Goal: Information Seeking & Learning: Learn about a topic

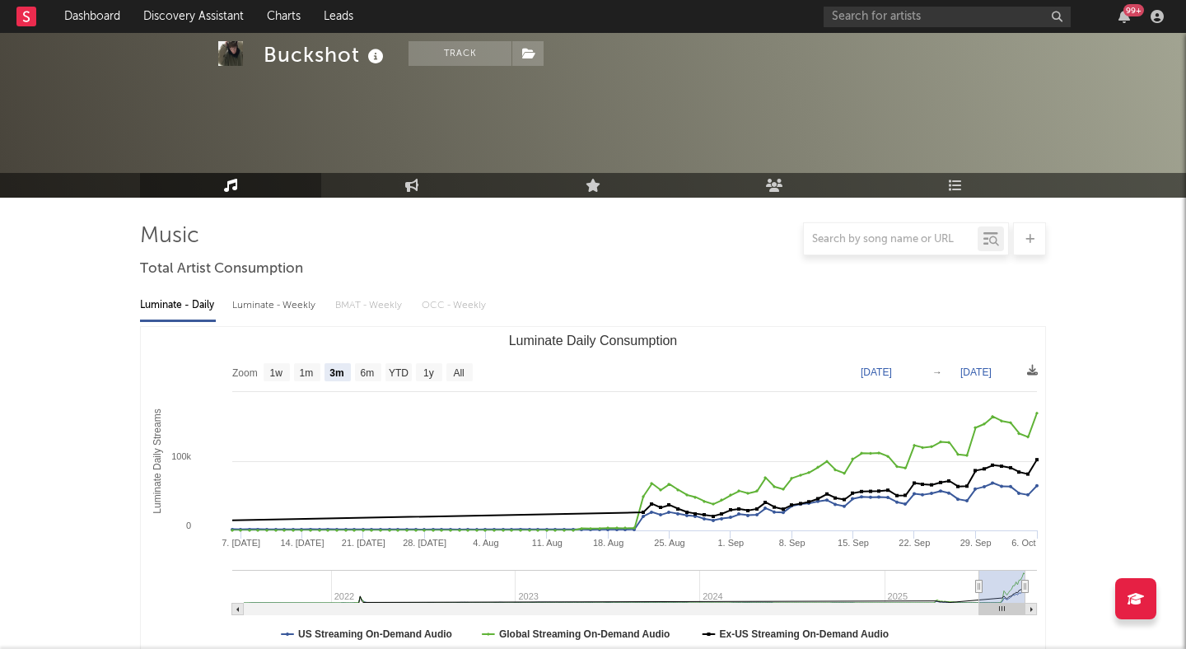
select select "3m"
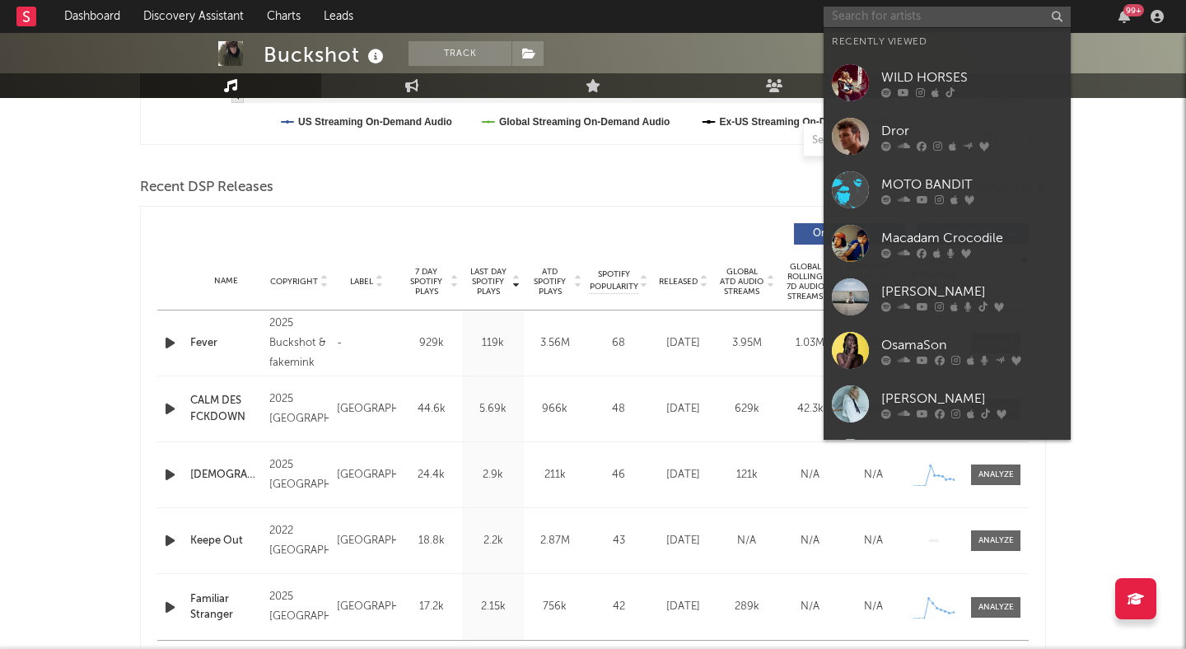
click at [865, 11] on input "text" at bounding box center [947, 17] width 247 height 21
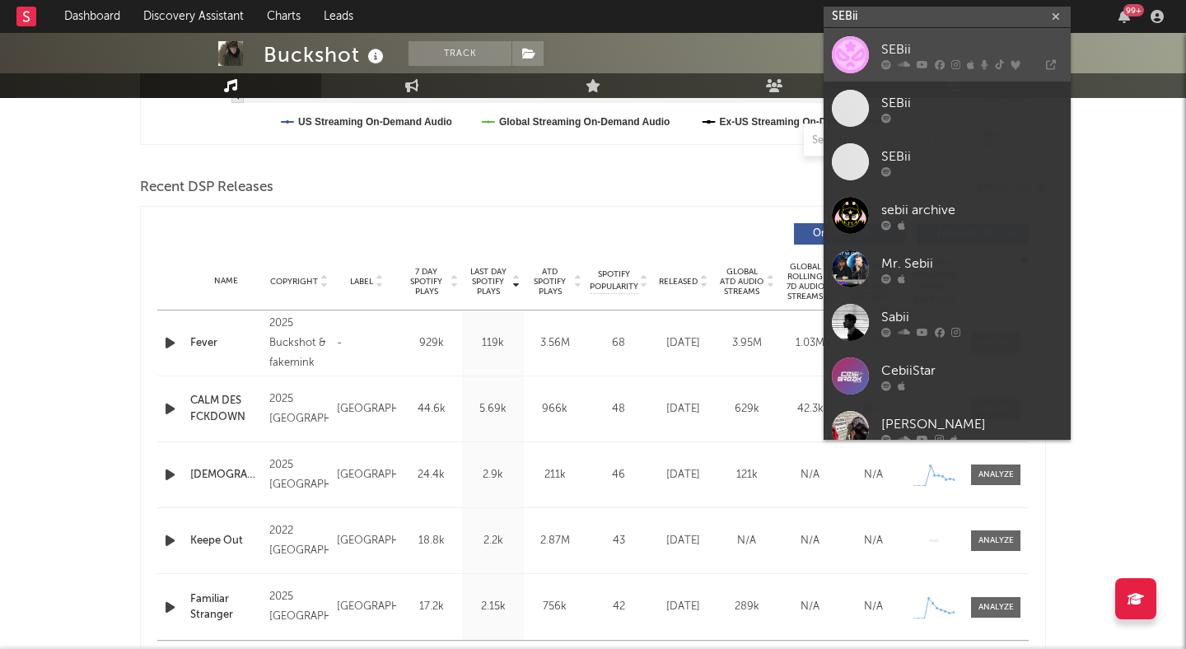
type input "SEBii"
click at [899, 49] on div "SEBii" at bounding box center [972, 50] width 181 height 20
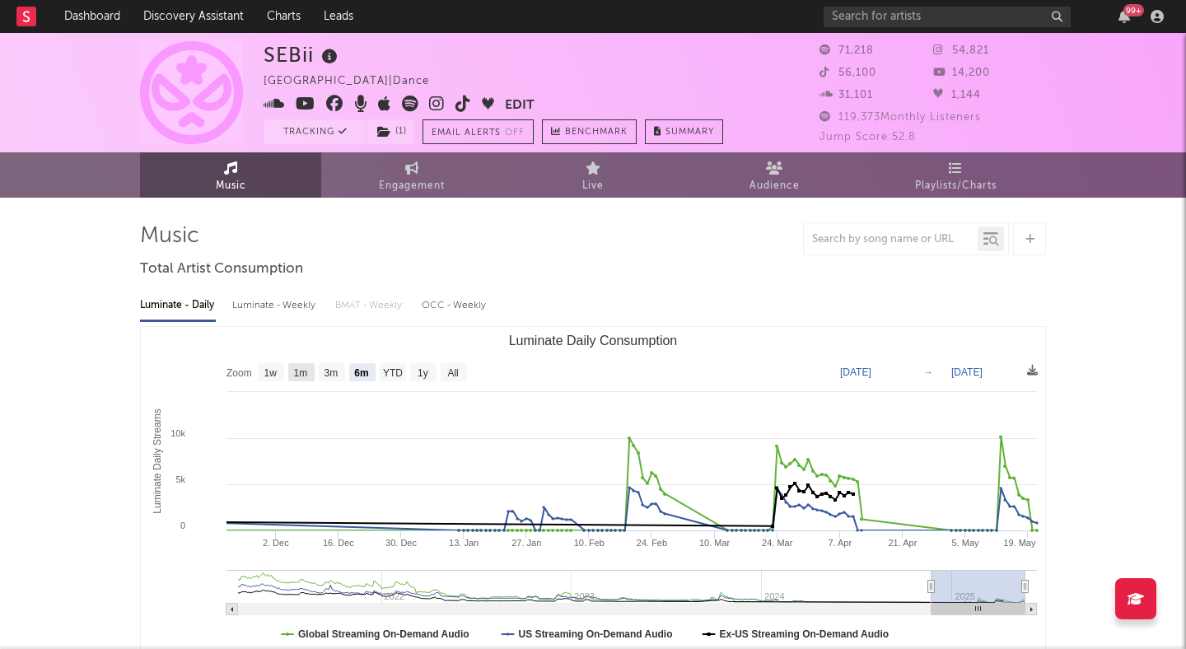
click at [300, 377] on text "1m" at bounding box center [301, 373] width 14 height 12
select select "1m"
type input "[DATE]"
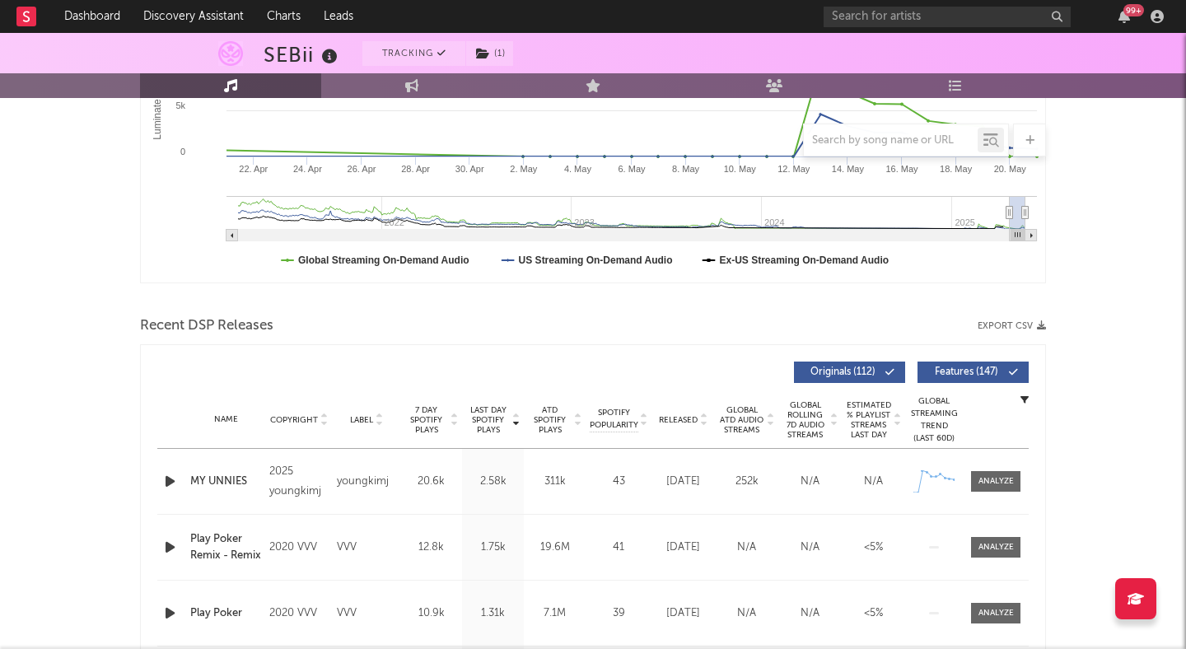
scroll to position [377, 0]
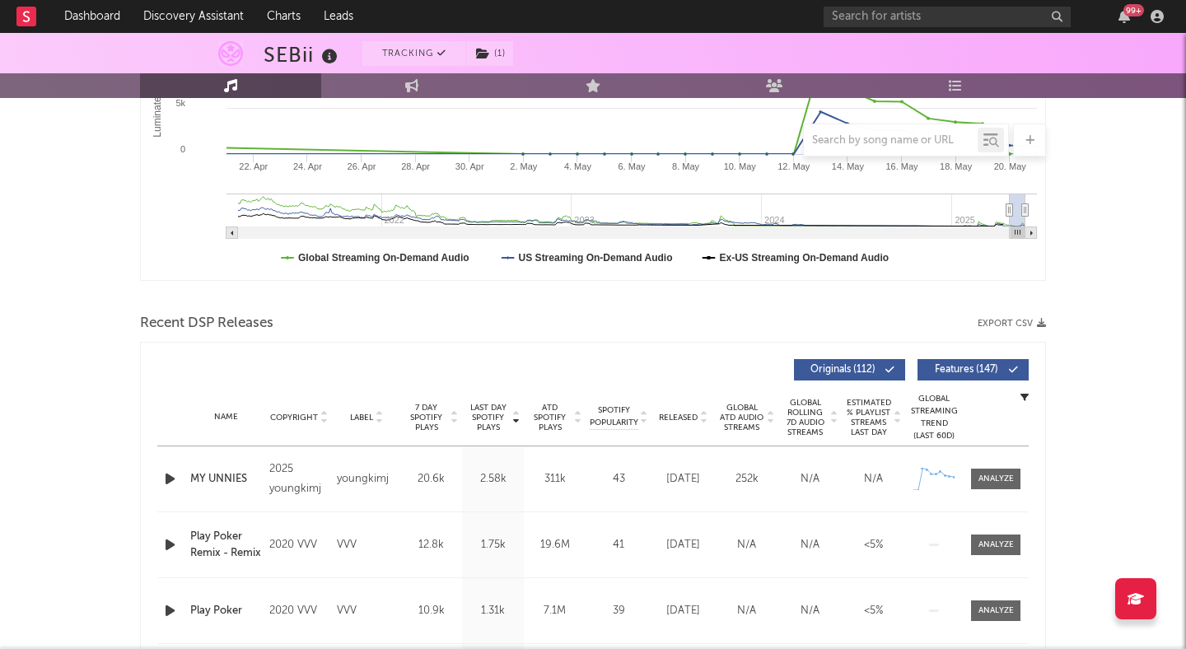
click at [705, 422] on icon at bounding box center [704, 421] width 8 height 7
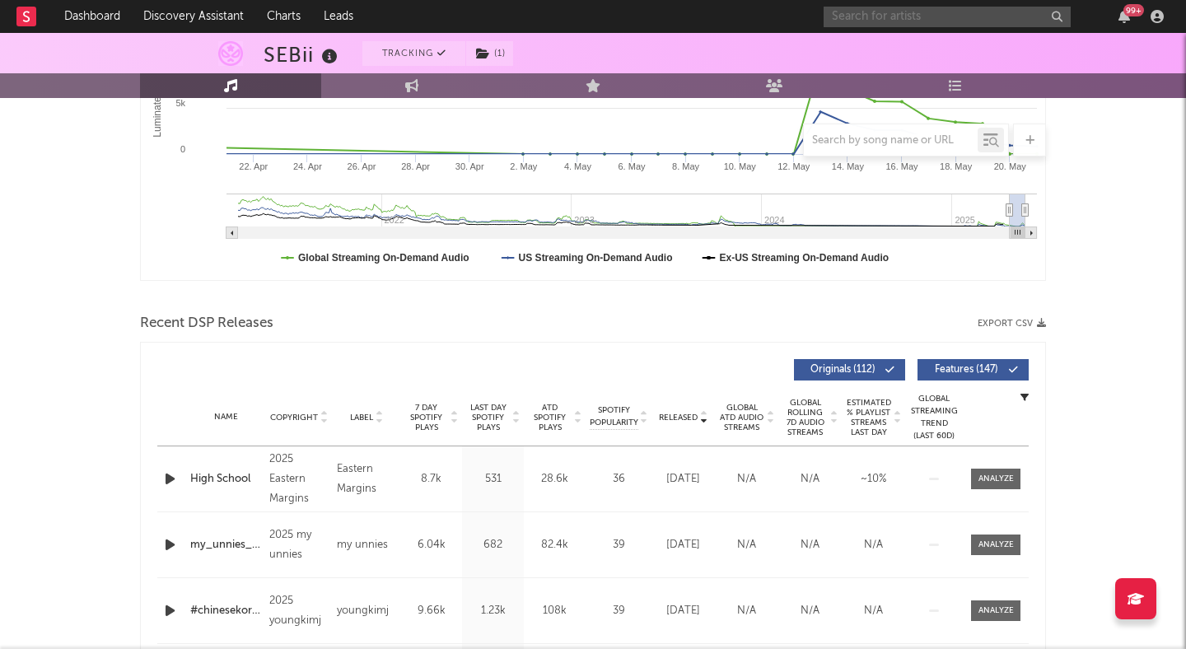
click at [865, 17] on input "text" at bounding box center [947, 17] width 247 height 21
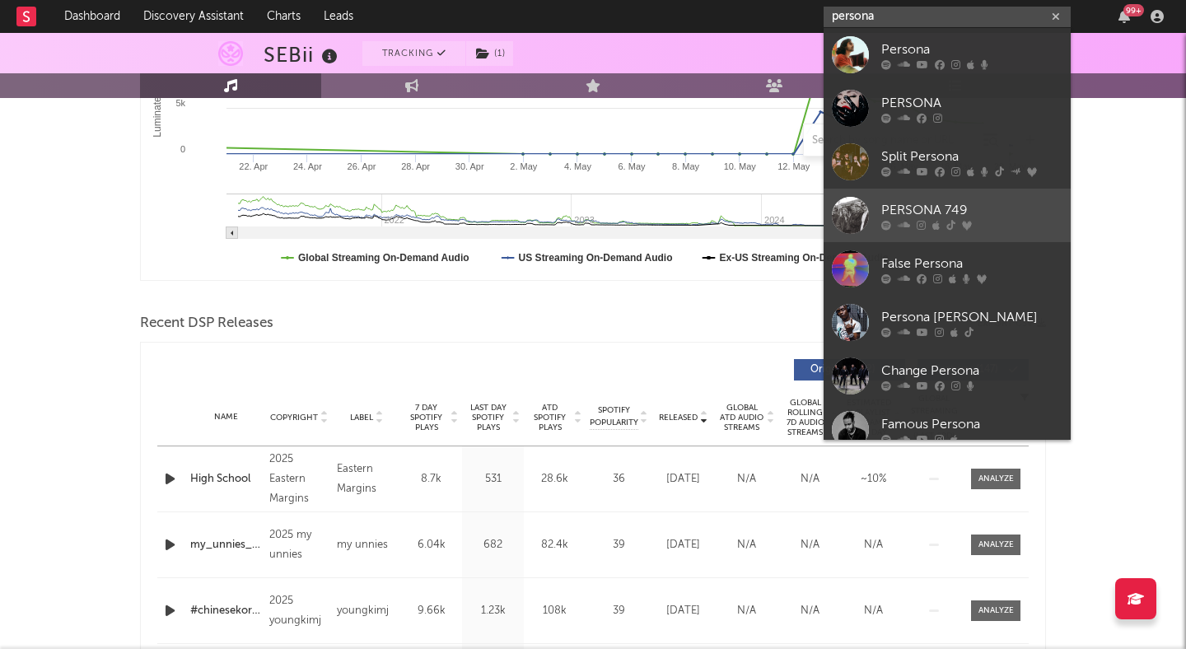
type input "persona"
click at [967, 204] on div "PERSONA 749" at bounding box center [972, 210] width 181 height 20
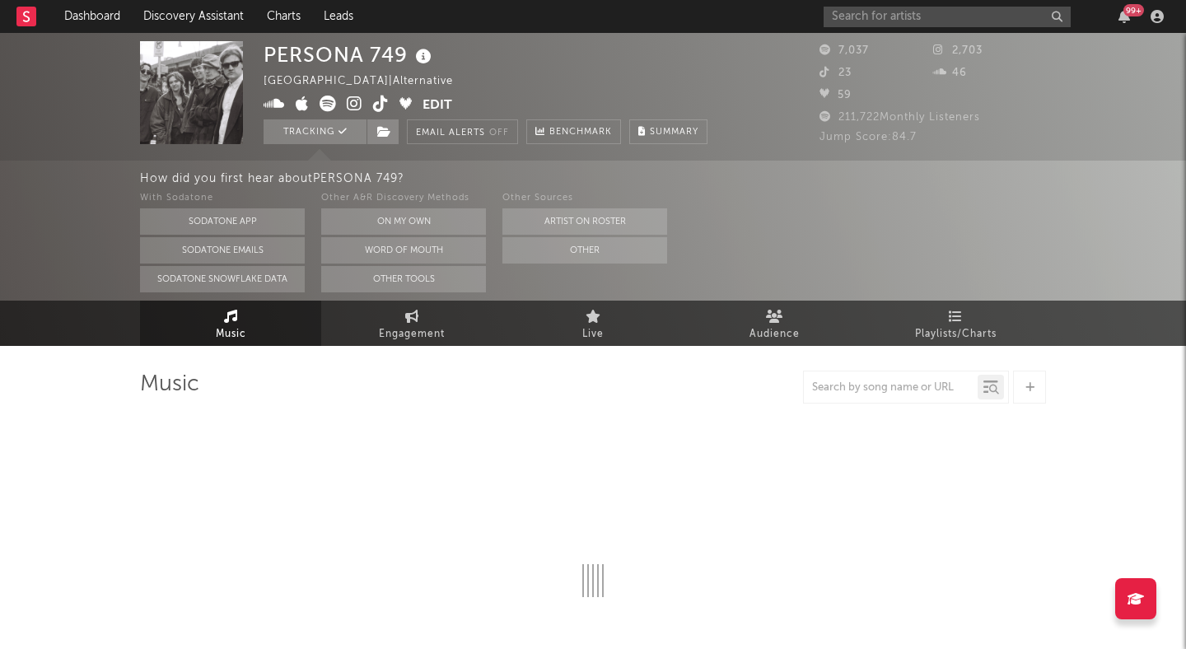
select select "6m"
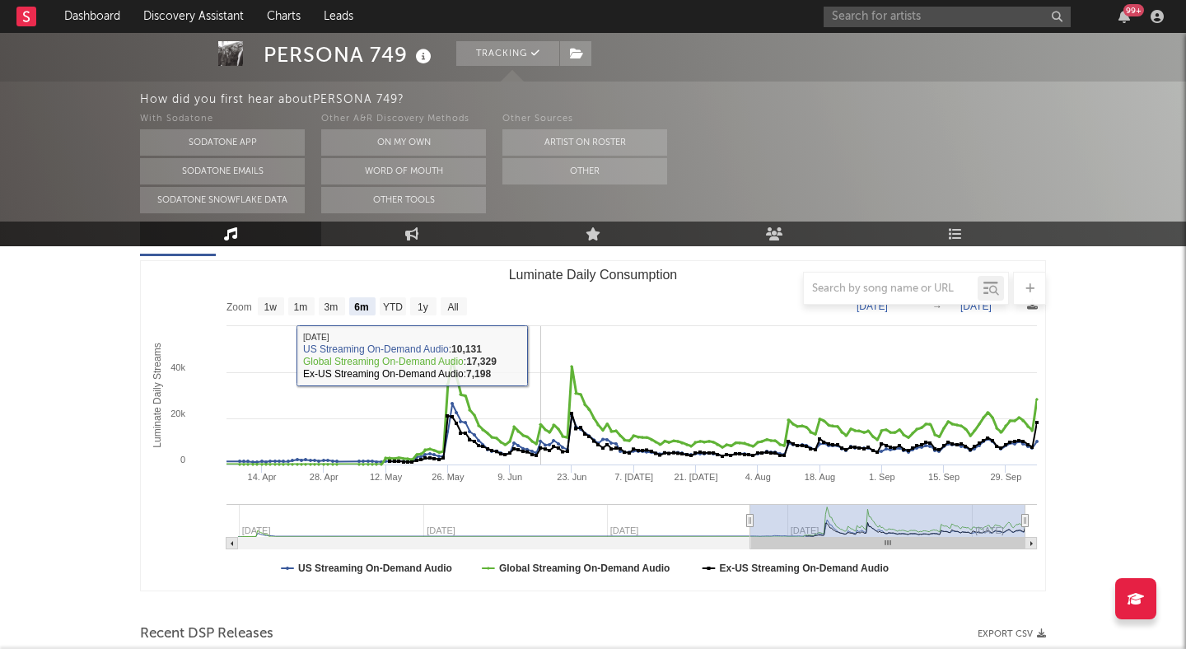
scroll to position [489, 0]
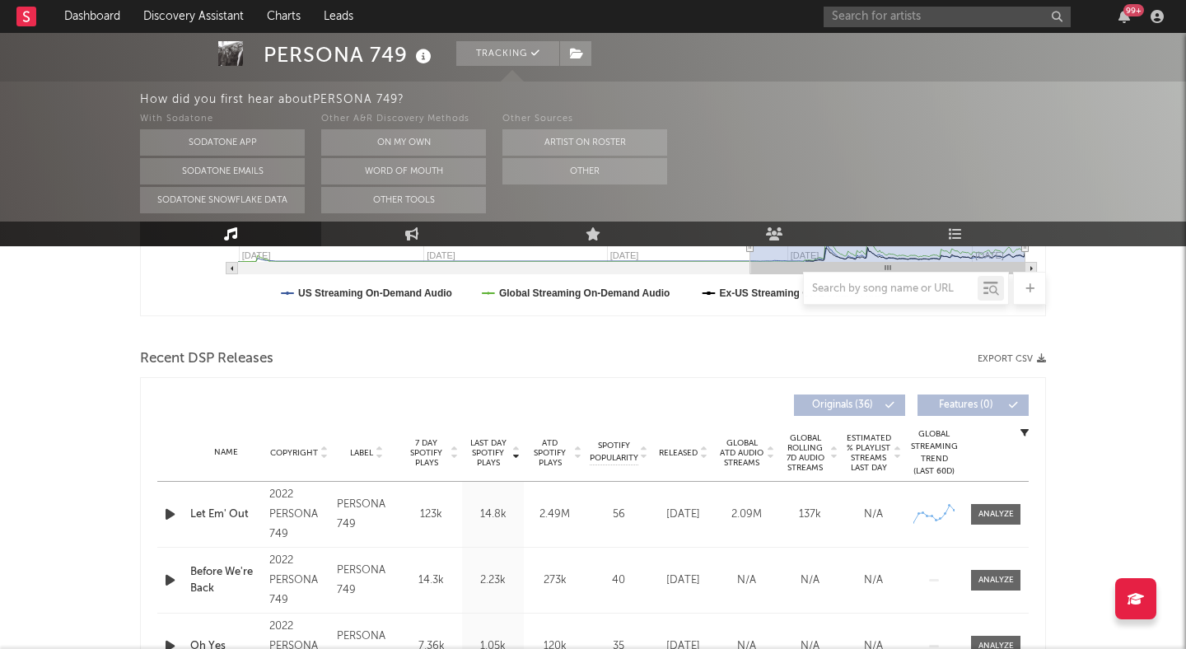
click at [701, 456] on icon at bounding box center [704, 456] width 8 height 7
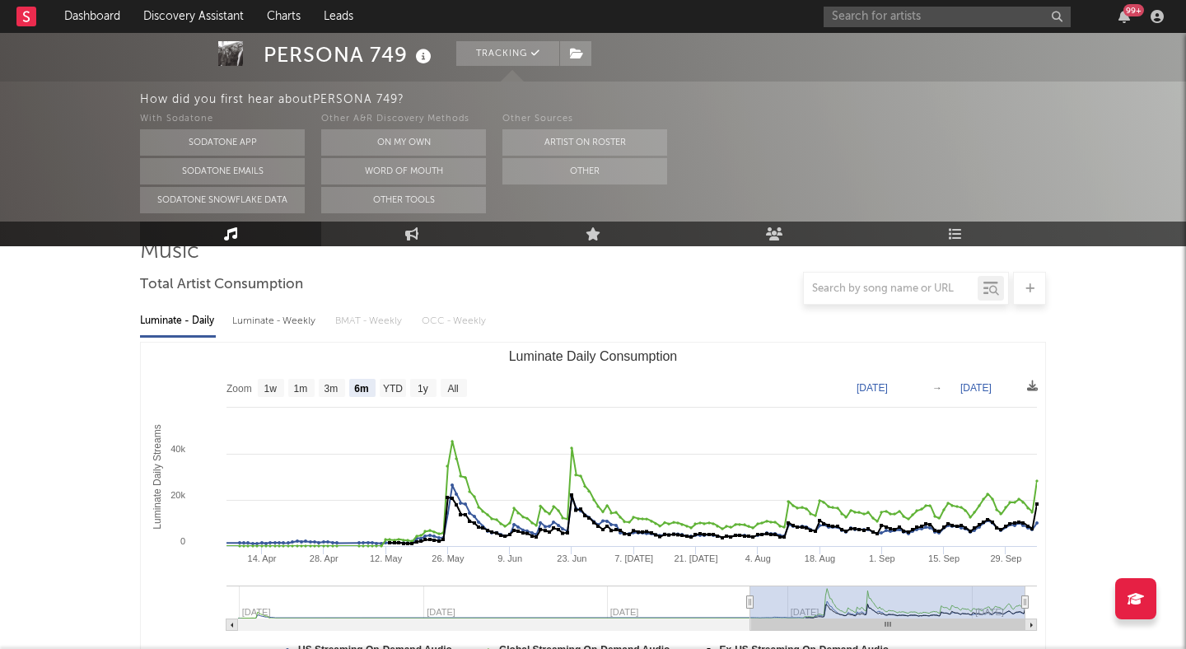
scroll to position [0, 0]
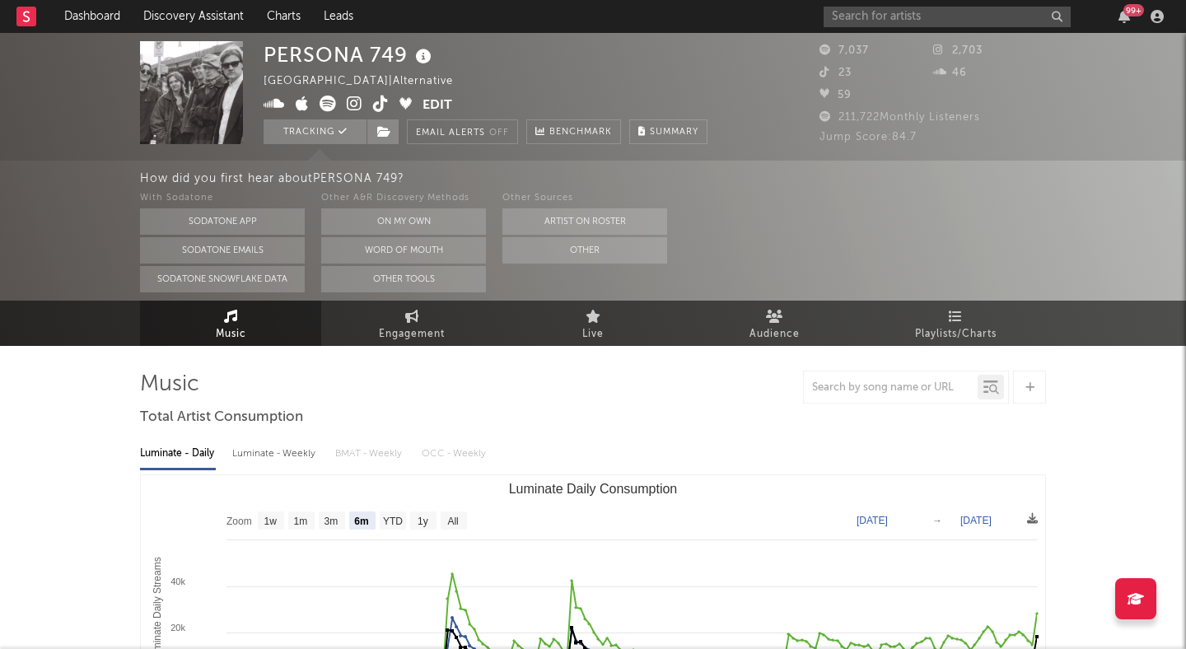
click at [324, 103] on icon at bounding box center [328, 104] width 16 height 16
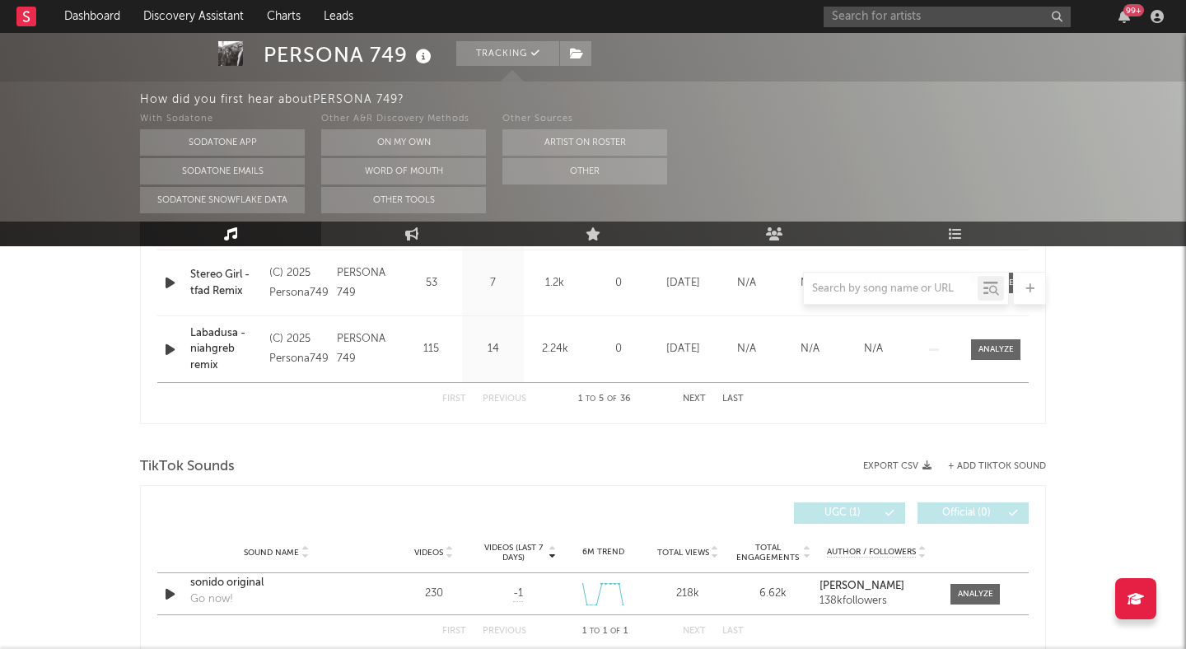
scroll to position [910, 0]
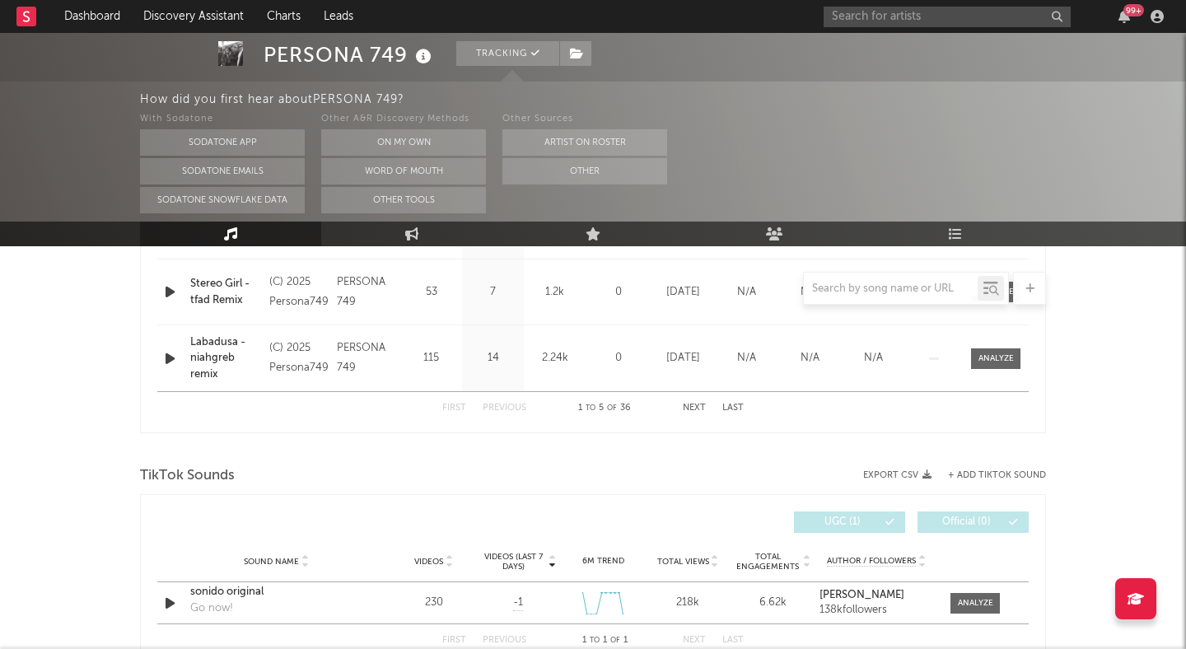
click at [691, 408] on button "Next" at bounding box center [694, 408] width 23 height 9
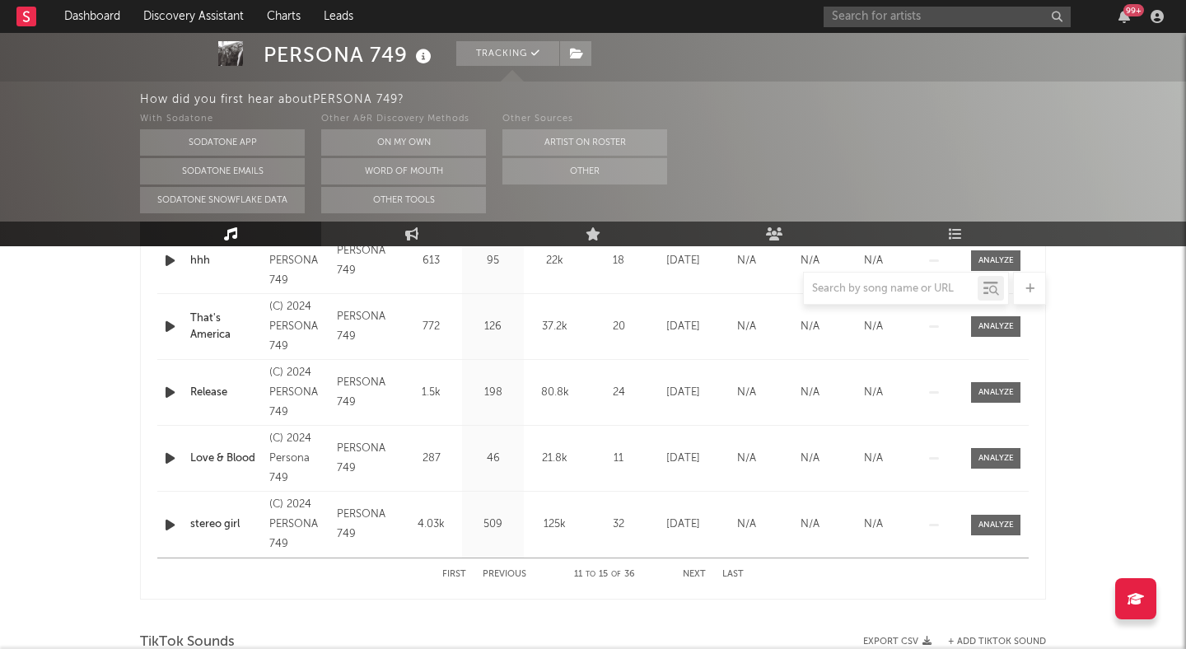
scroll to position [734, 0]
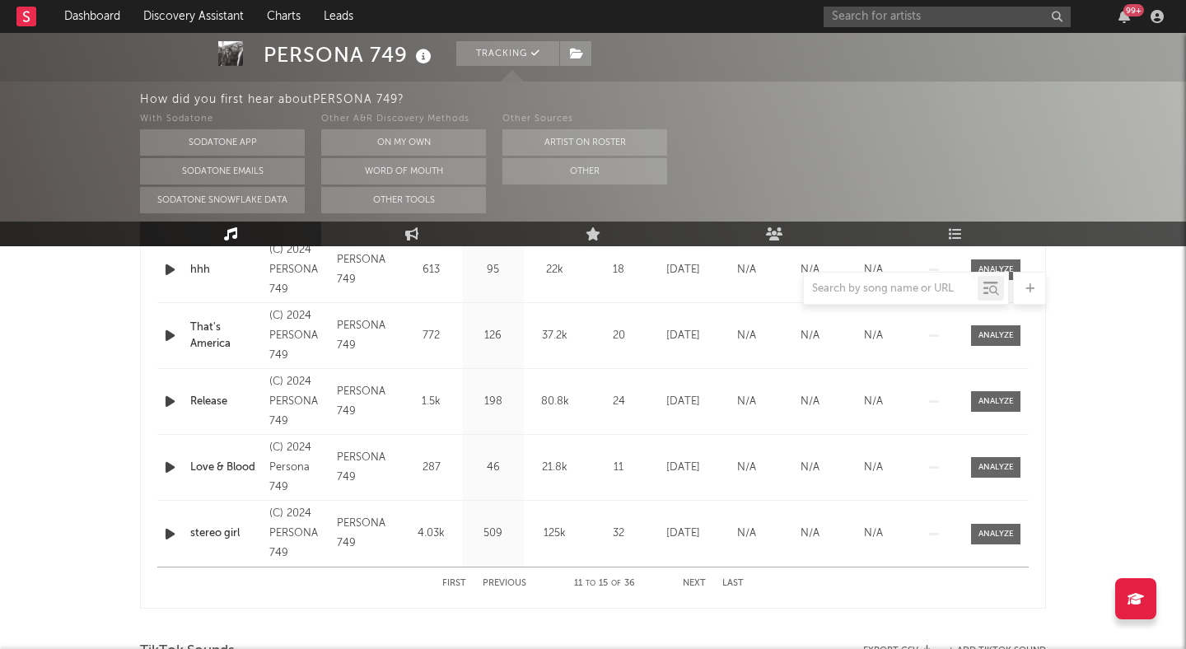
click at [494, 578] on div "First Previous 11 to 15 of 36 Next Last" at bounding box center [593, 584] width 302 height 32
click at [506, 581] on button "Previous" at bounding box center [505, 583] width 44 height 9
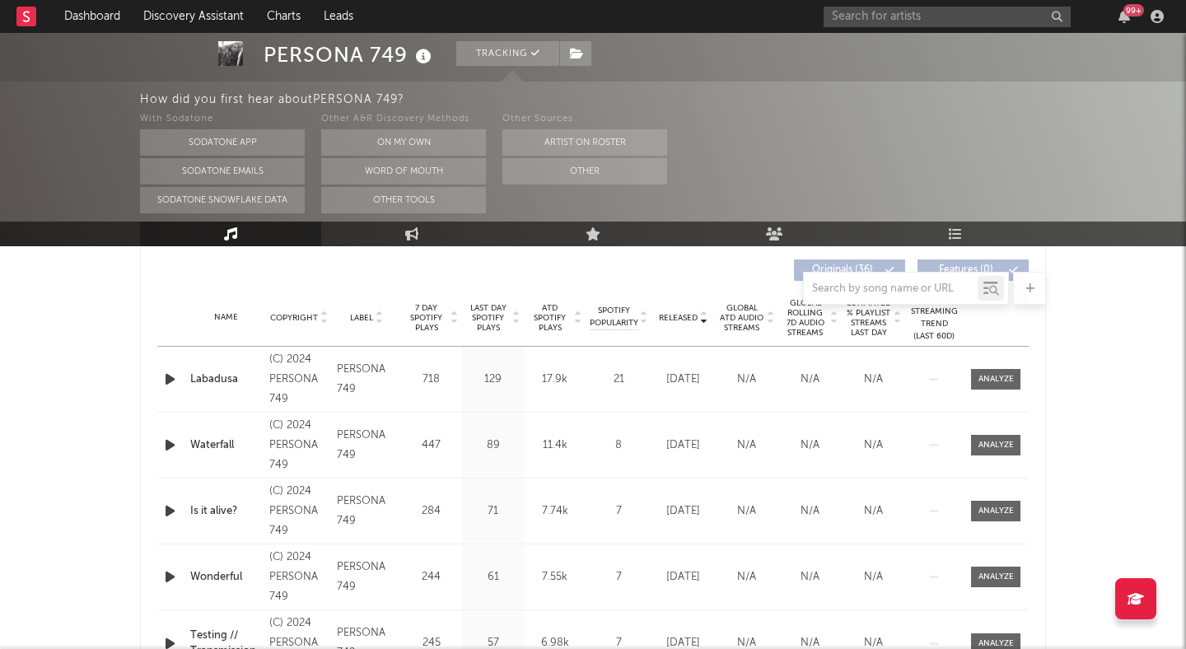
scroll to position [614, 0]
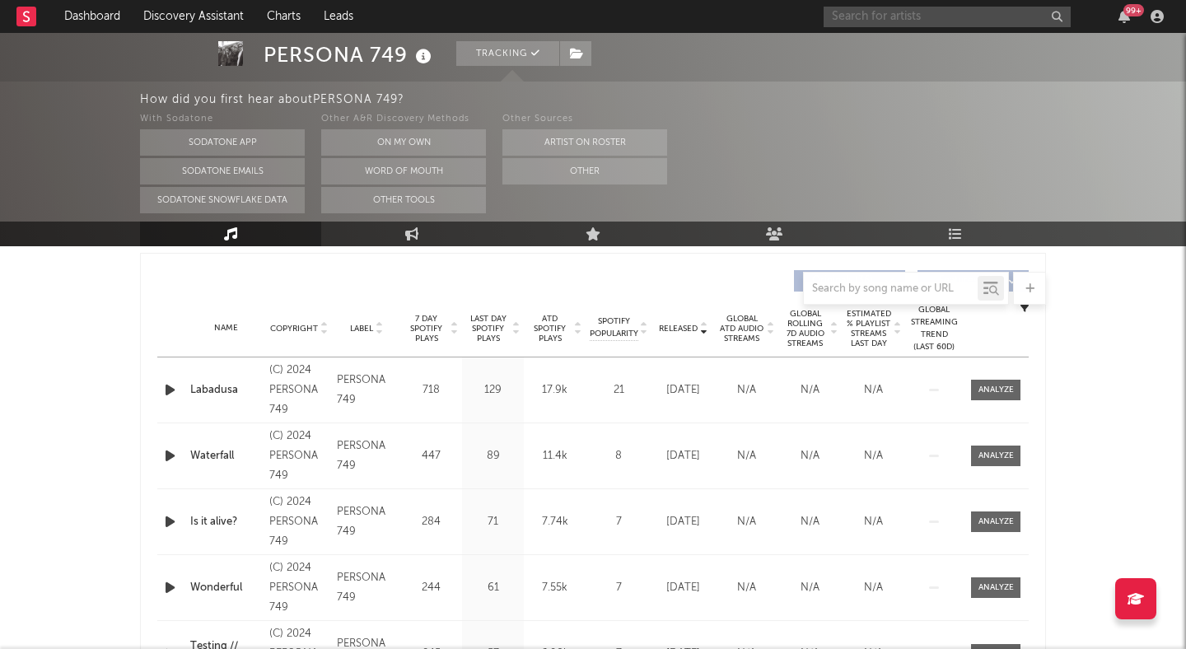
click at [895, 17] on input "text" at bounding box center [947, 17] width 247 height 21
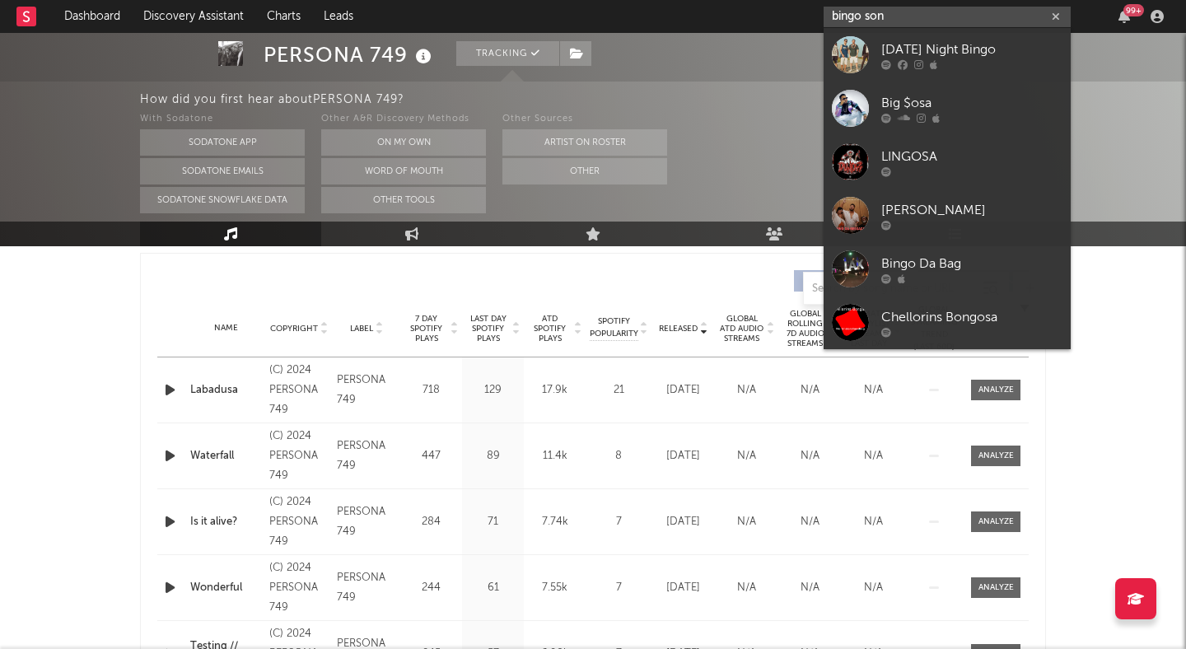
type input "bingo song"
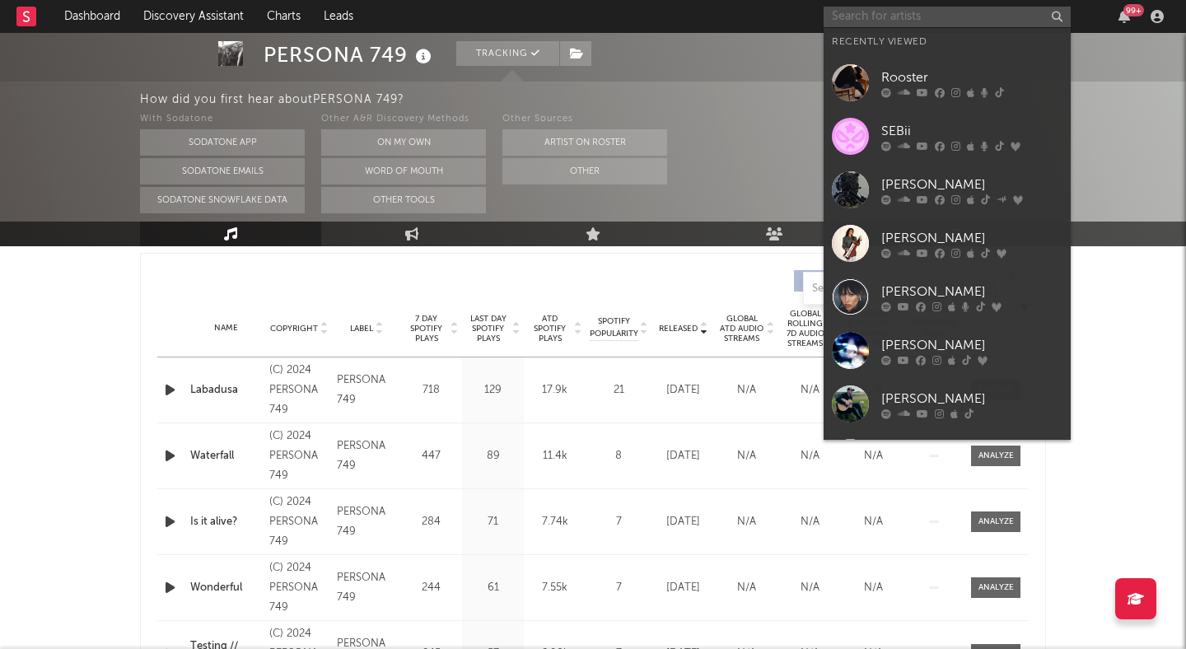
type input "r"
click at [916, 77] on div "Rooster" at bounding box center [972, 78] width 181 height 20
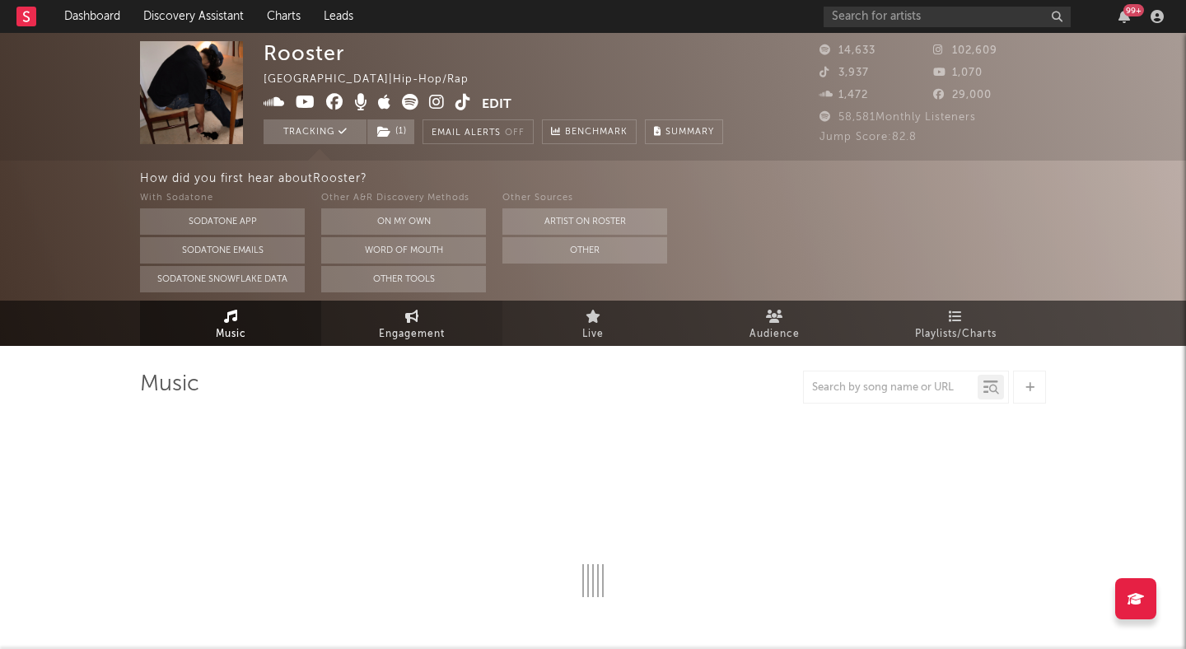
select select "6m"
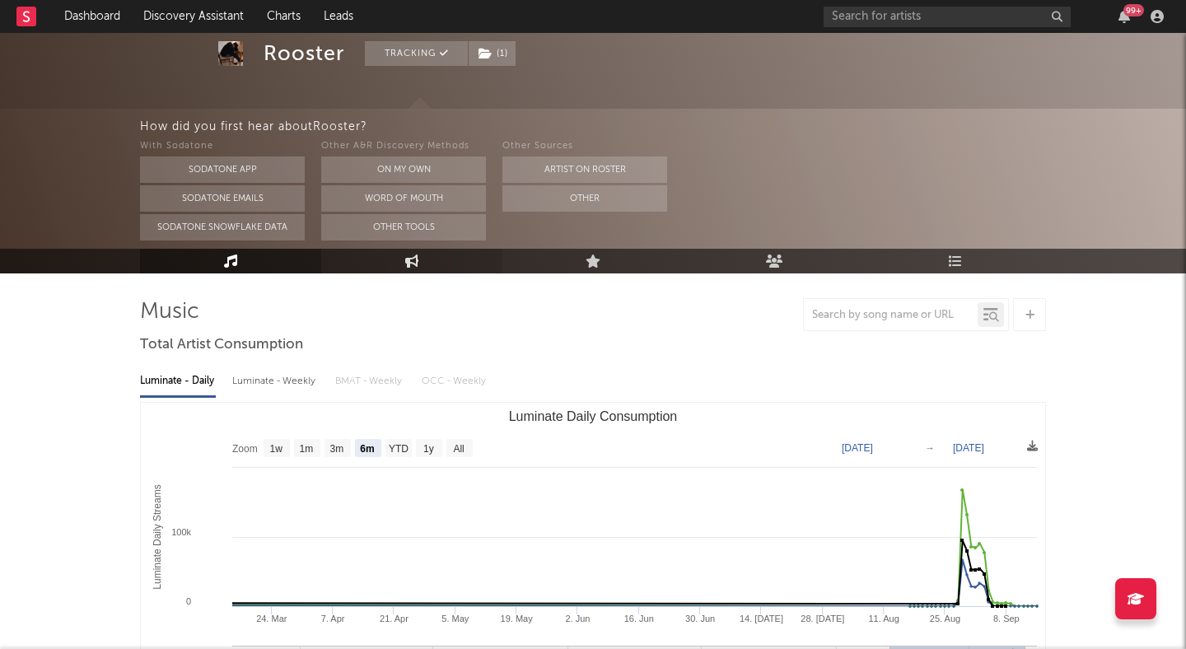
scroll to position [31, 0]
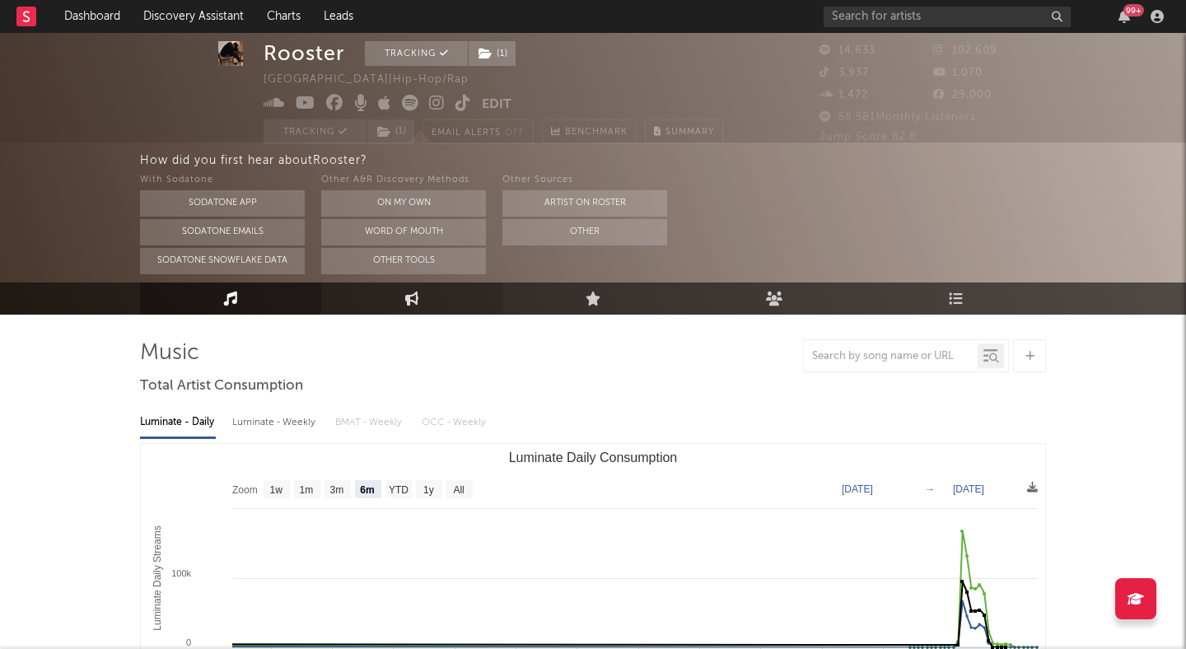
click at [412, 309] on link "Engagement" at bounding box center [411, 299] width 181 height 32
select select "1w"
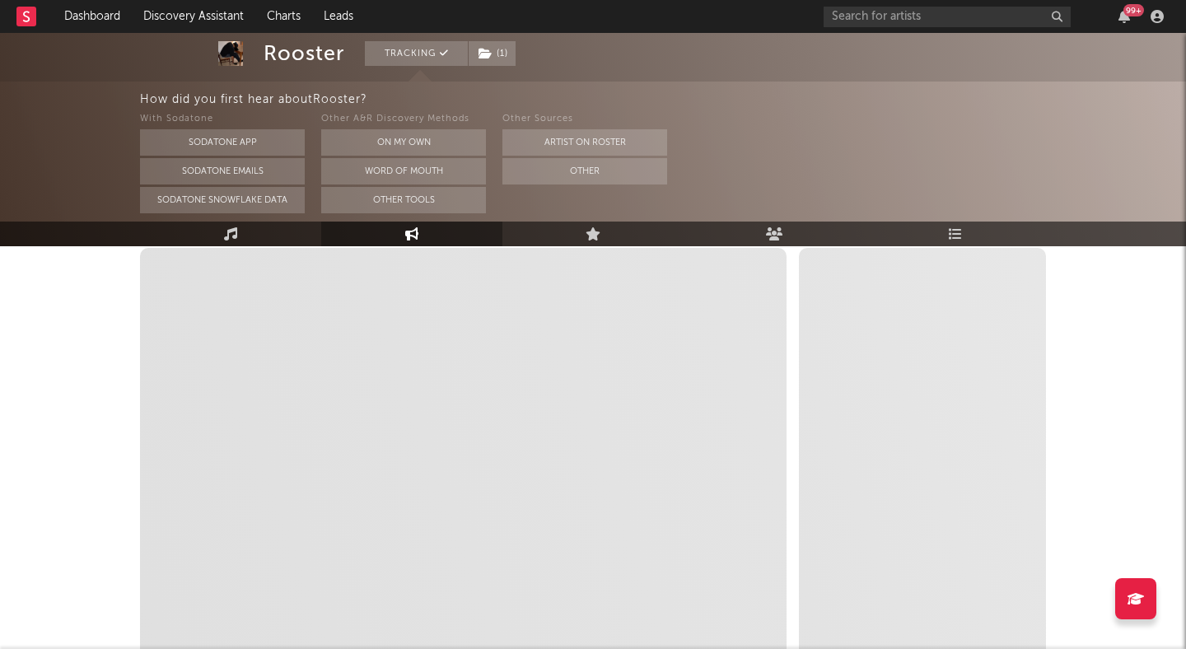
scroll to position [252, 0]
click at [522, 167] on button "Other" at bounding box center [585, 171] width 165 height 26
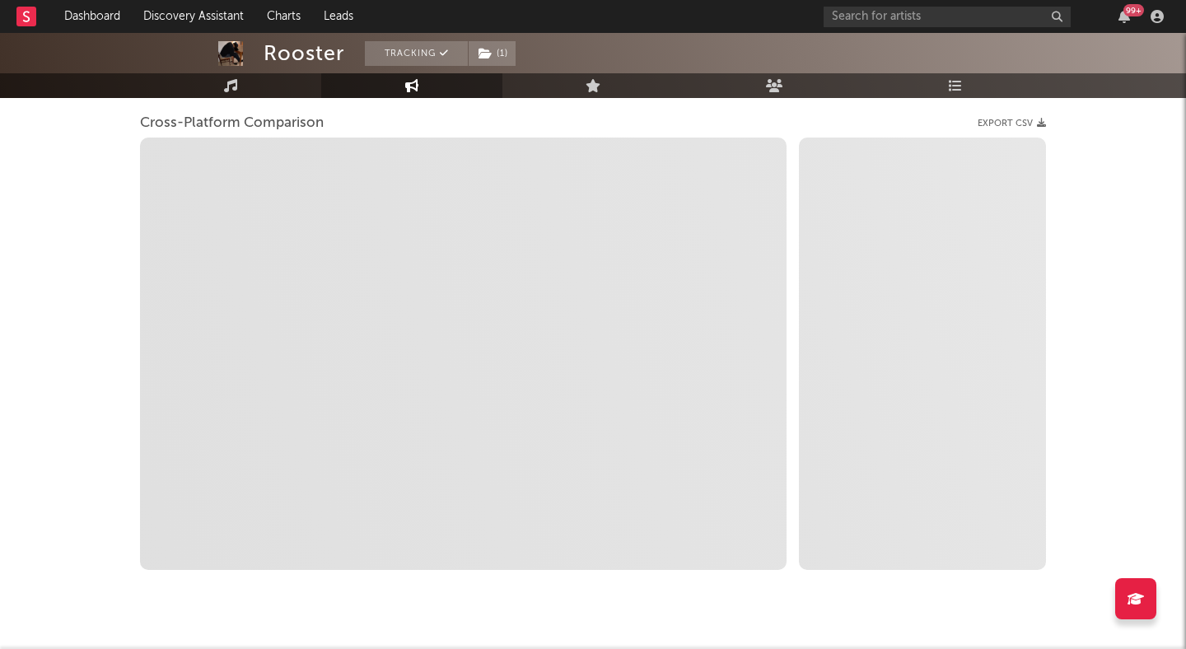
scroll to position [217, 0]
click at [102, 298] on div "Rooster Tracking ( 1 ) [GEOGRAPHIC_DATA] | Hip-Hop/Rap Edit Tracking ( 1 ) Emai…" at bounding box center [593, 248] width 1186 height 865
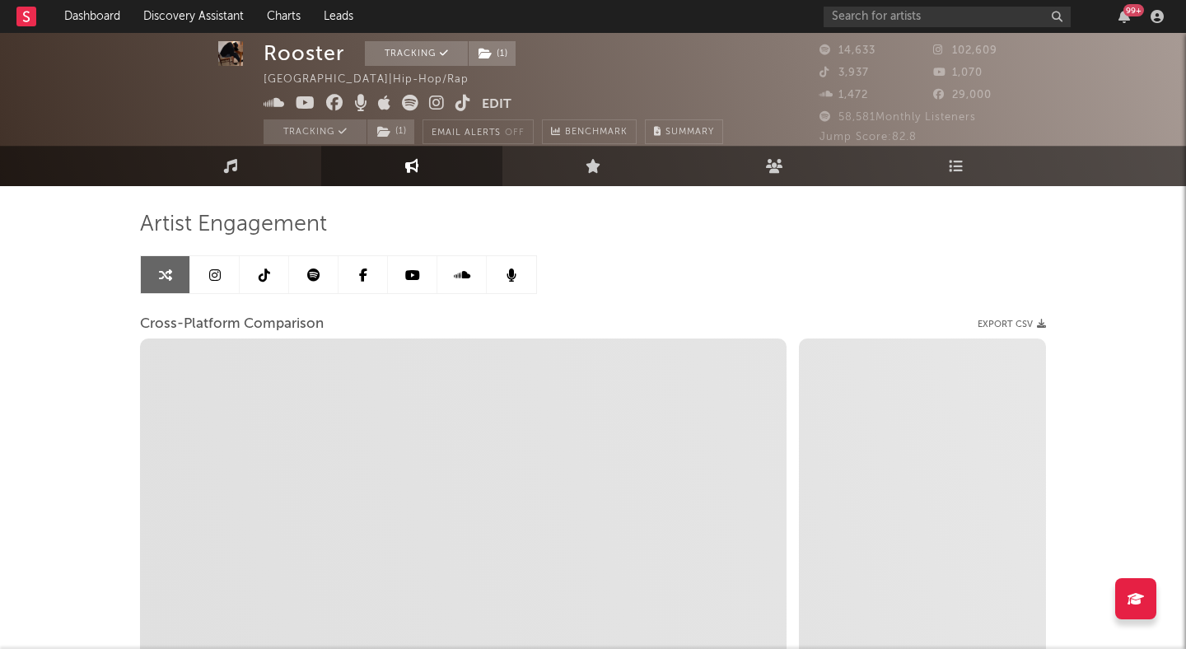
scroll to position [0, 0]
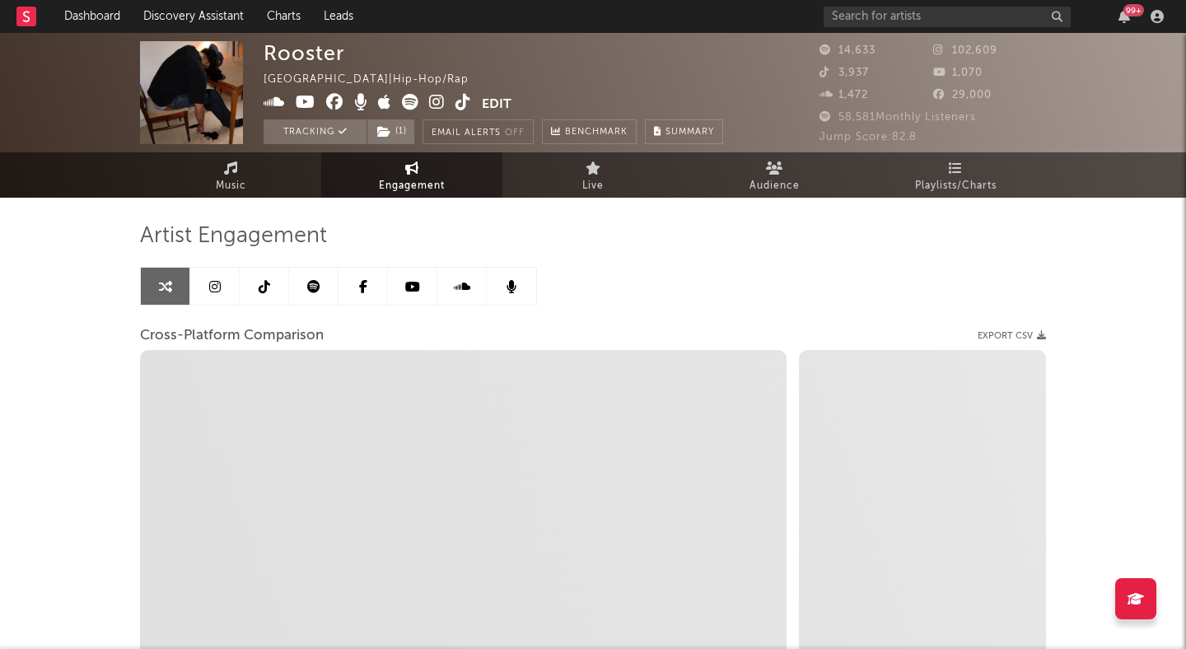
select select "1m"
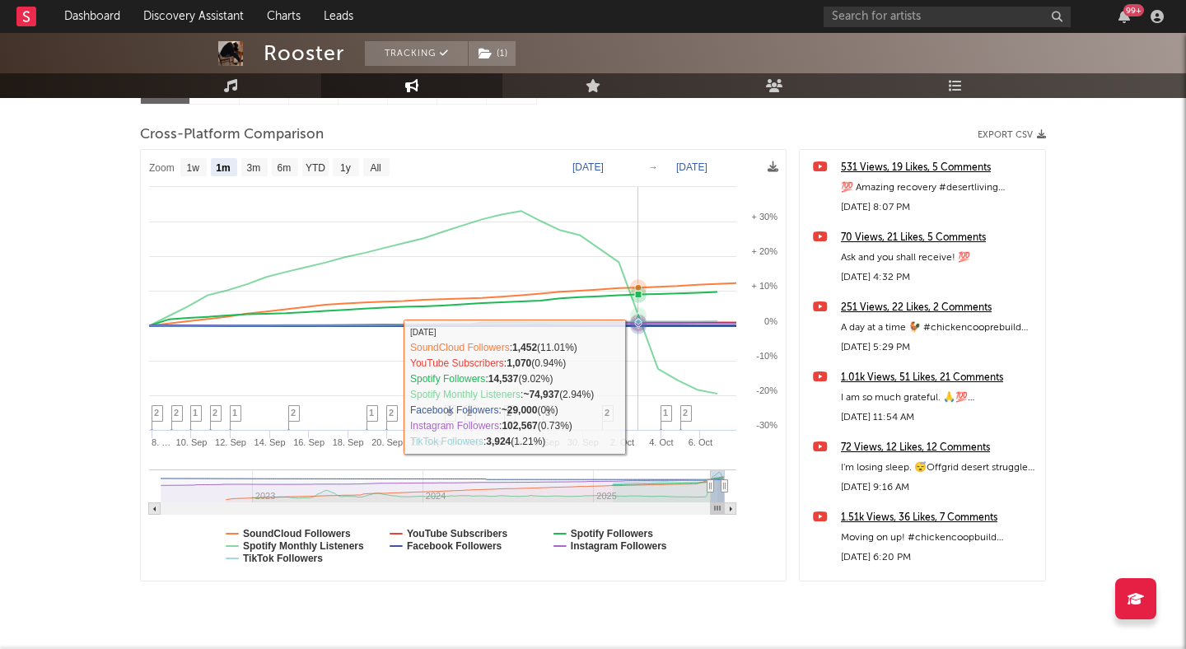
scroll to position [215, 0]
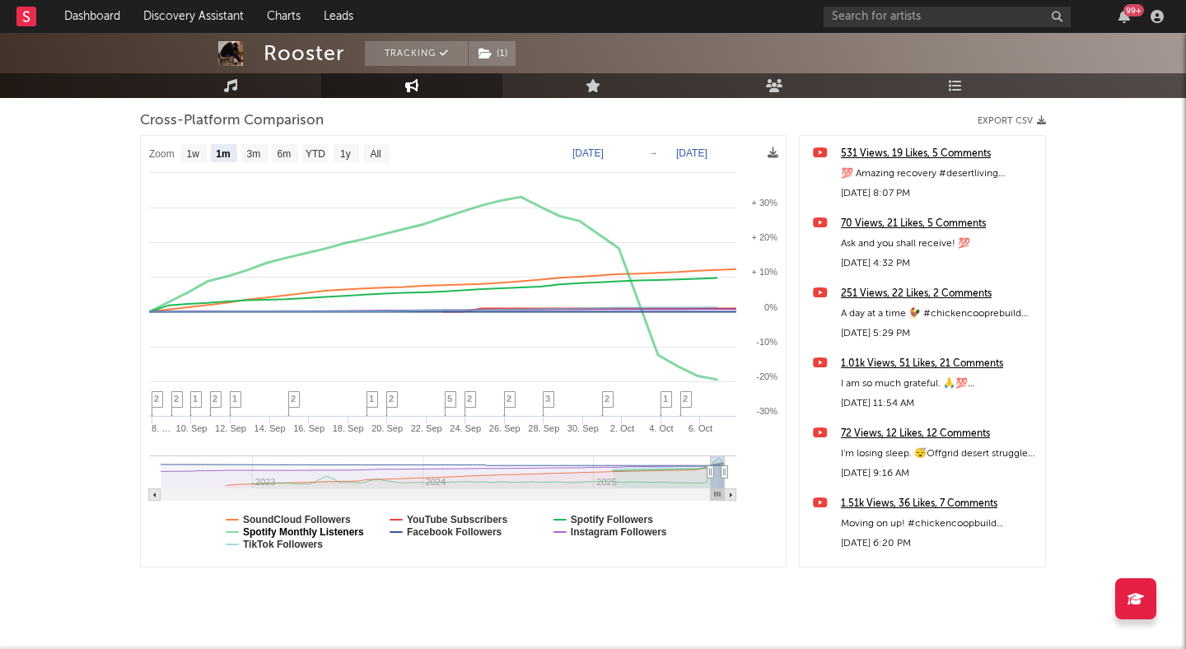
click at [277, 530] on text "Spotify Monthly Listeners" at bounding box center [303, 532] width 121 height 12
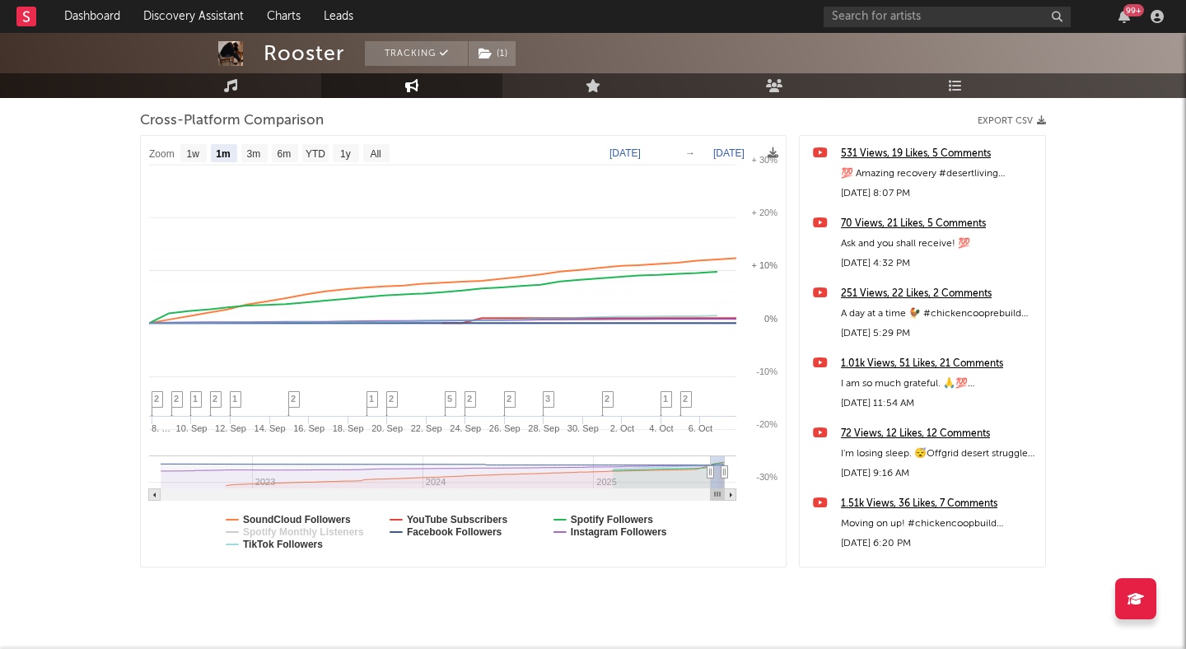
select select "1m"
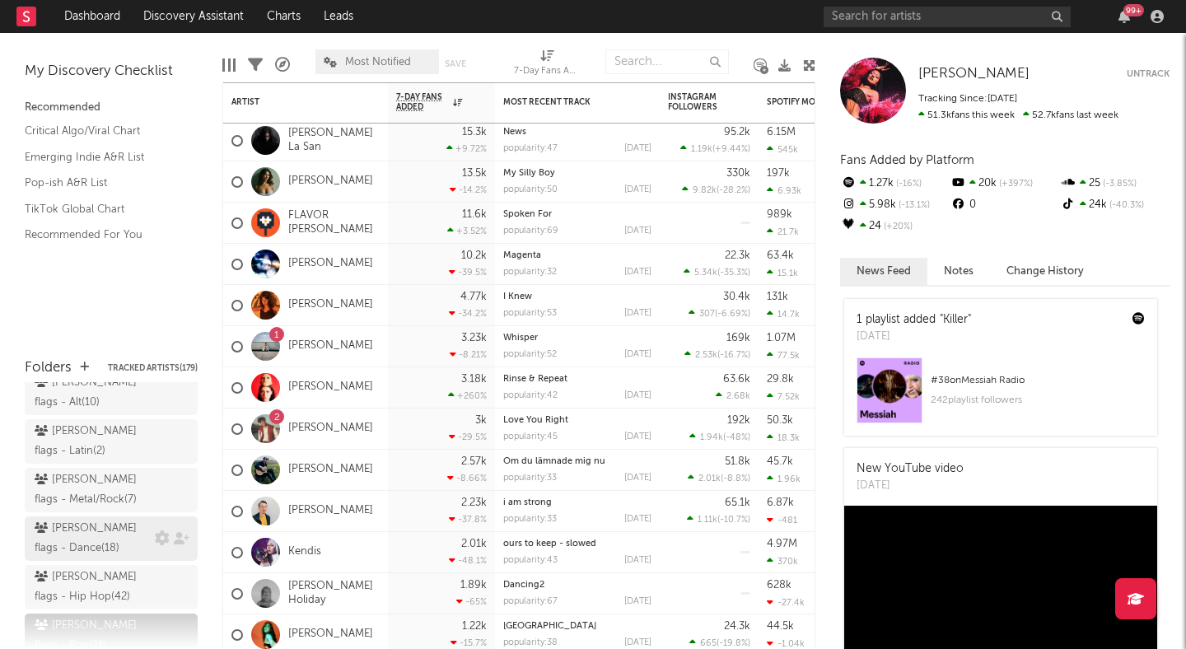
scroll to position [228, 0]
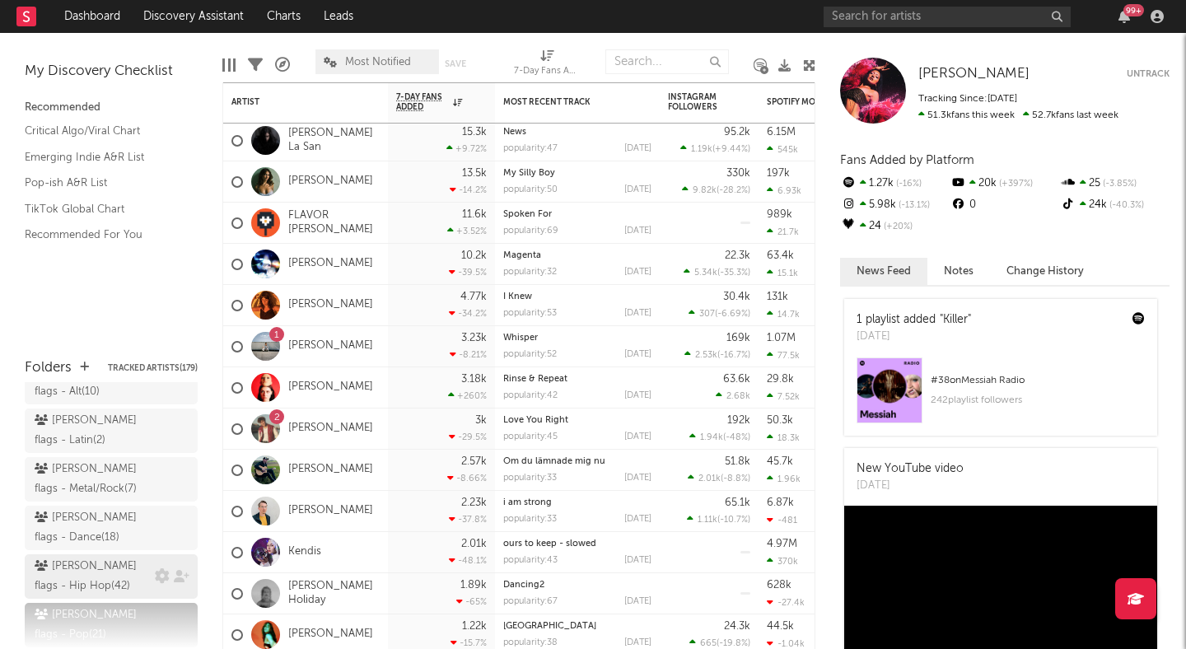
click at [99, 557] on div "peter flags - Hip Hop ( 42 )" at bounding box center [93, 577] width 116 height 40
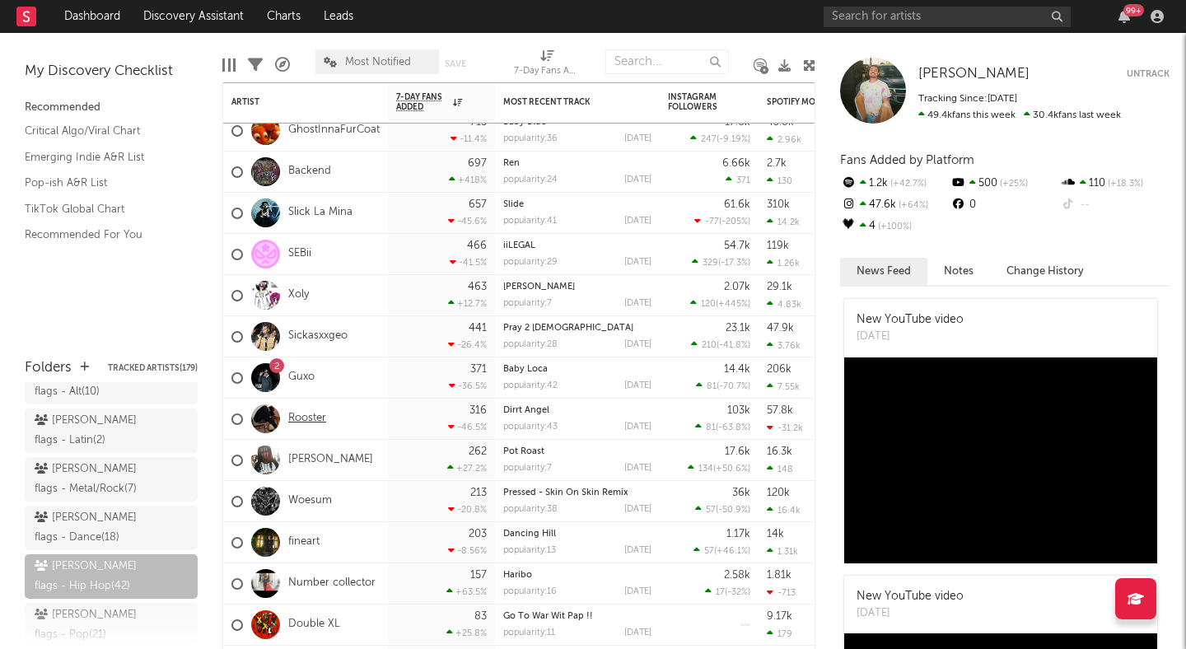
click at [308, 414] on link "Rooster" at bounding box center [307, 419] width 38 height 14
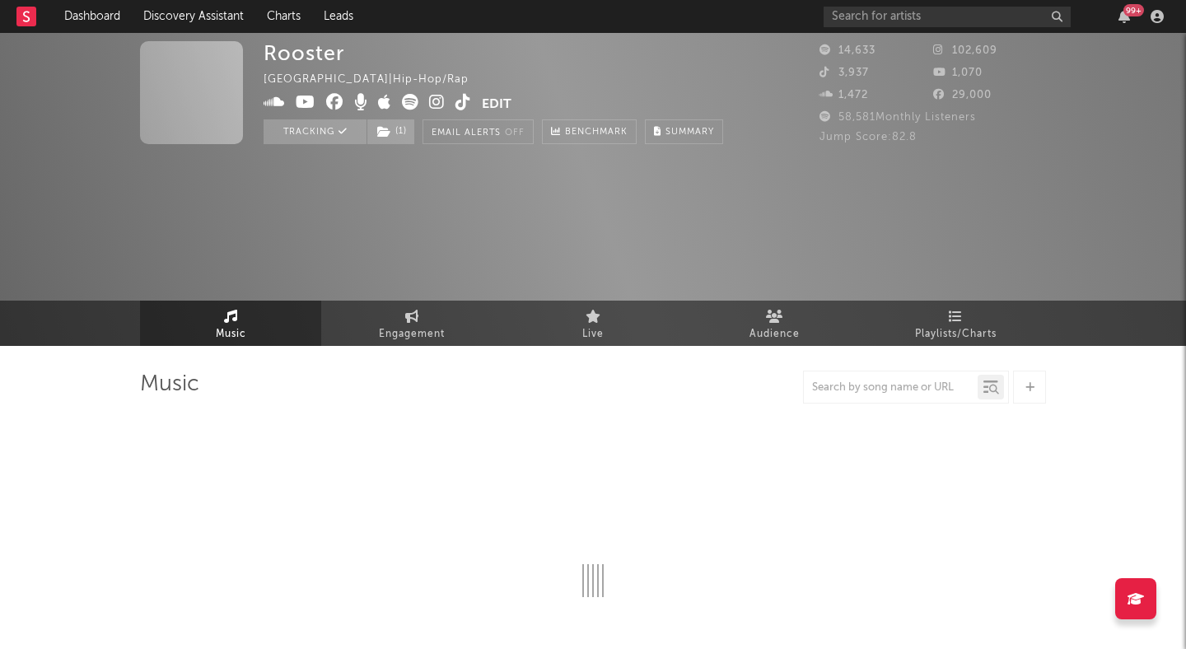
select select "6m"
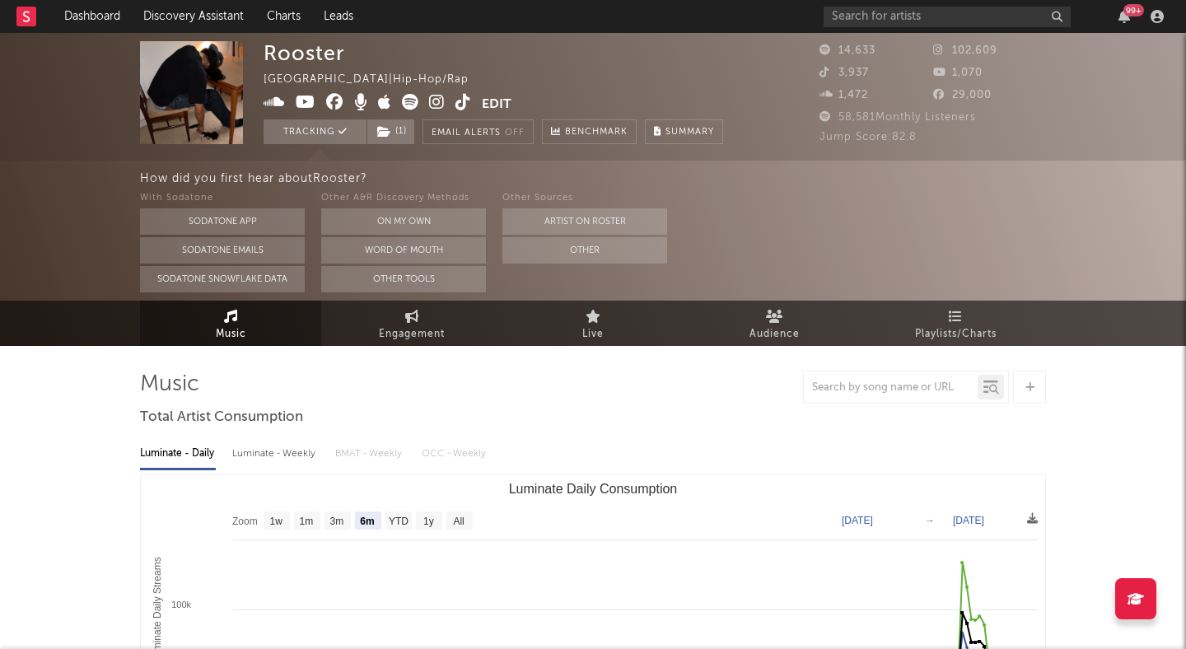
click at [434, 101] on icon at bounding box center [437, 102] width 16 height 16
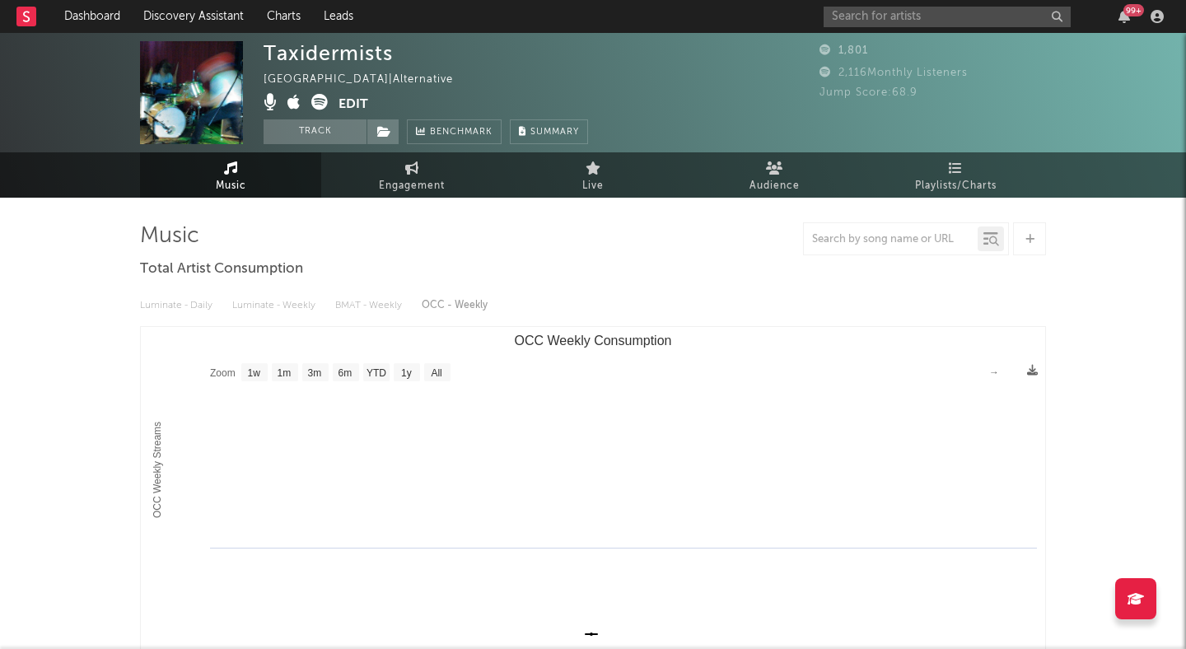
select select "1w"
click at [879, 28] on div "99 +" at bounding box center [997, 16] width 346 height 33
click at [887, 25] on input "text" at bounding box center [947, 17] width 247 height 21
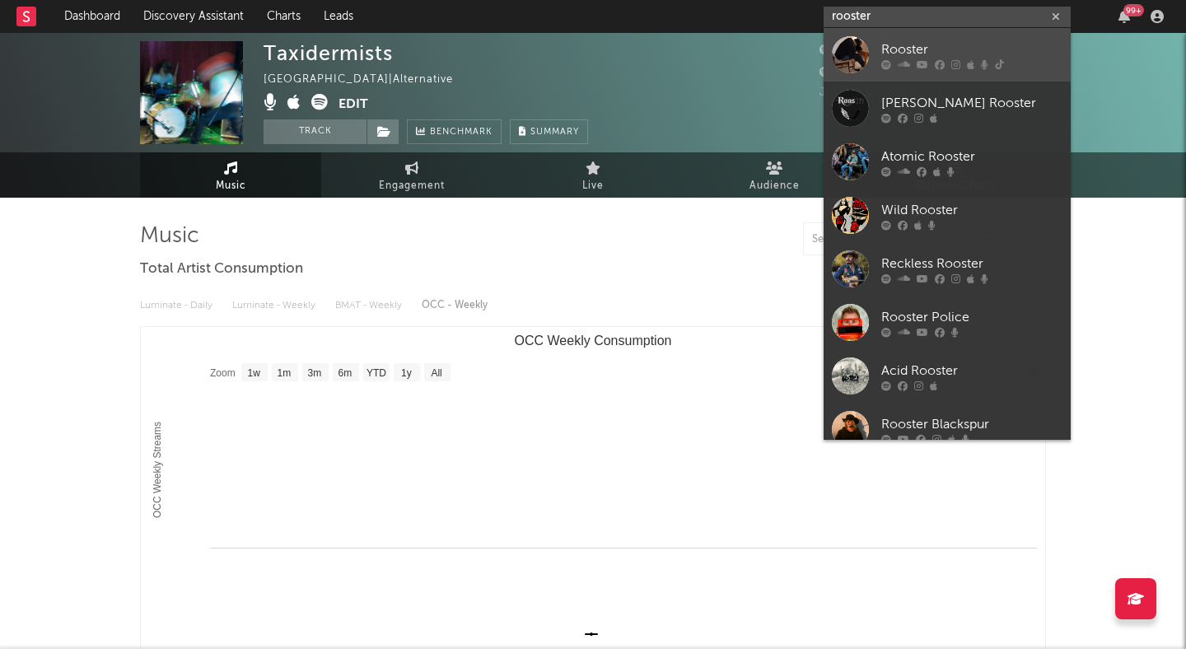
type input "rooster"
click at [917, 48] on div "Rooster" at bounding box center [972, 50] width 181 height 20
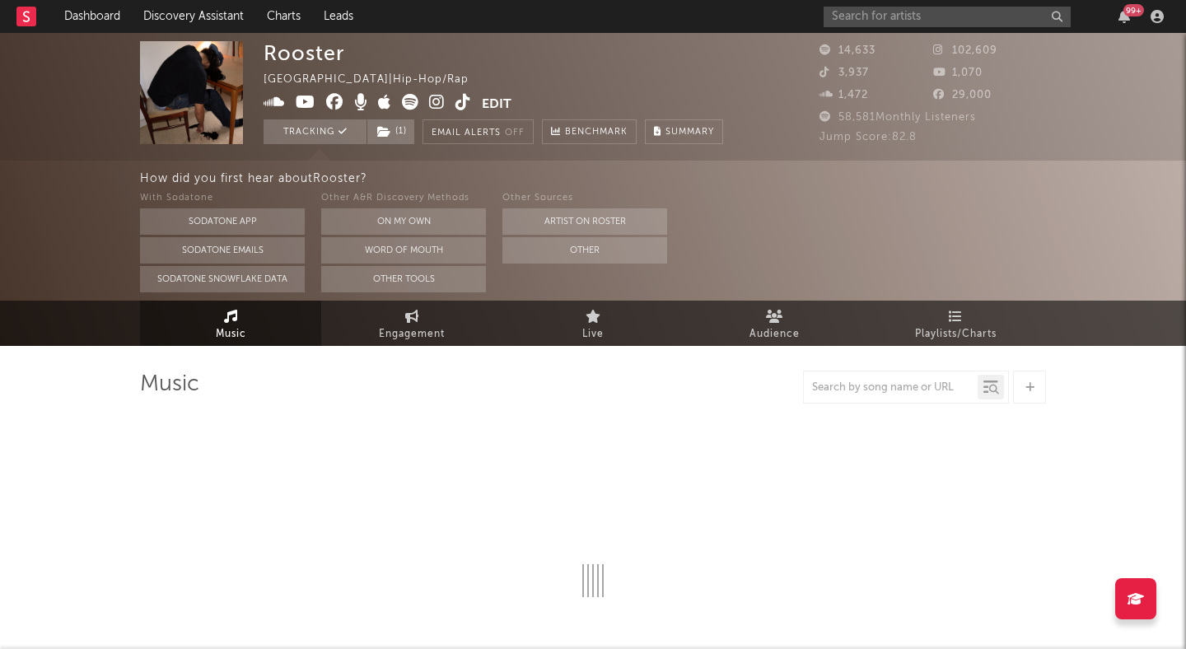
select select "6m"
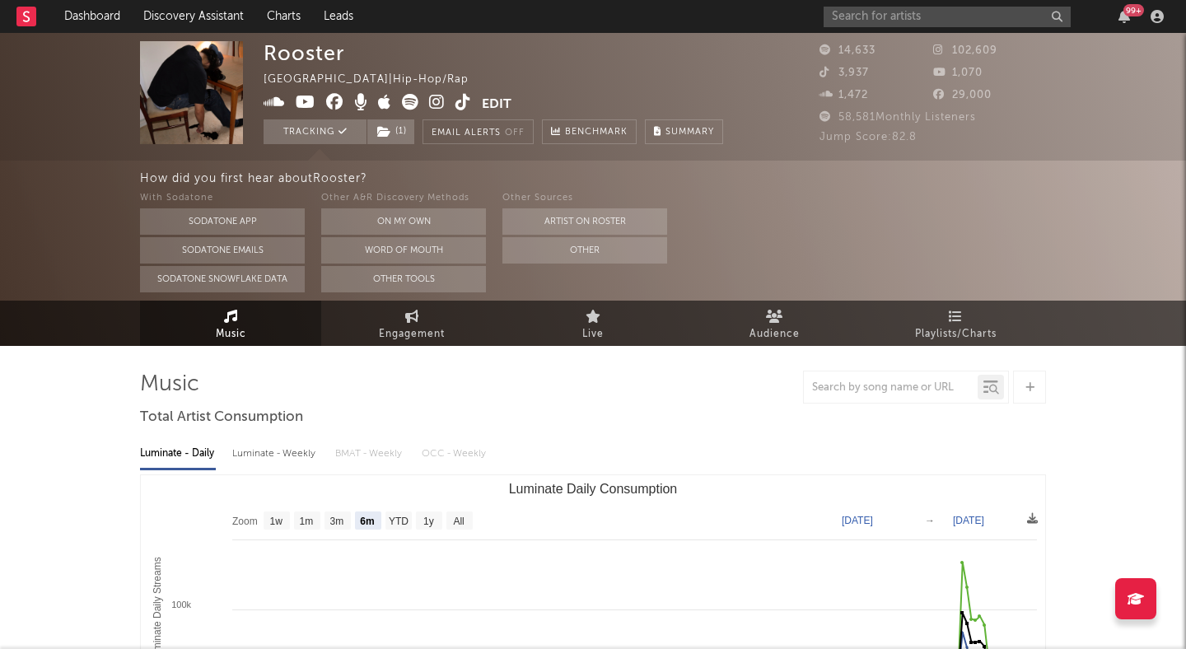
click at [408, 97] on icon at bounding box center [410, 102] width 16 height 16
